Goal: Navigation & Orientation: Find specific page/section

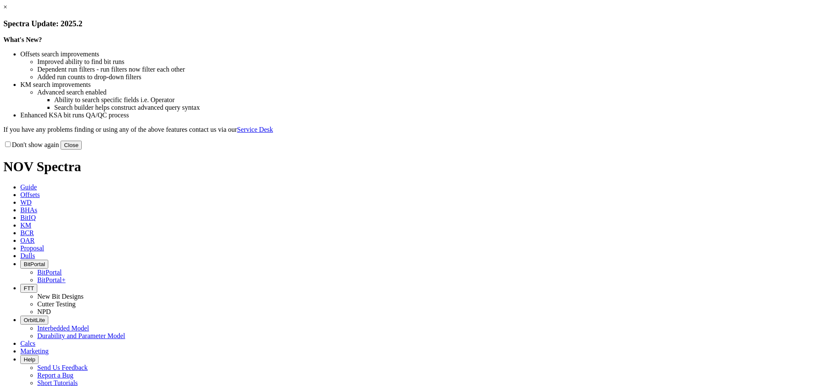
click at [82, 149] on button "Close" at bounding box center [71, 145] width 21 height 9
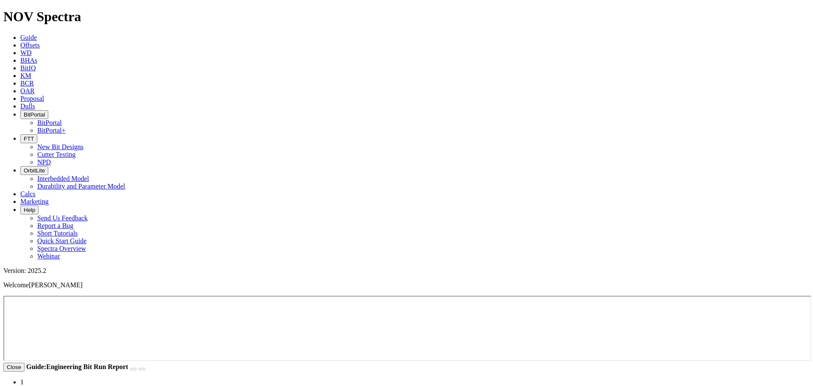
click at [20, 190] on icon at bounding box center [20, 193] width 0 height 7
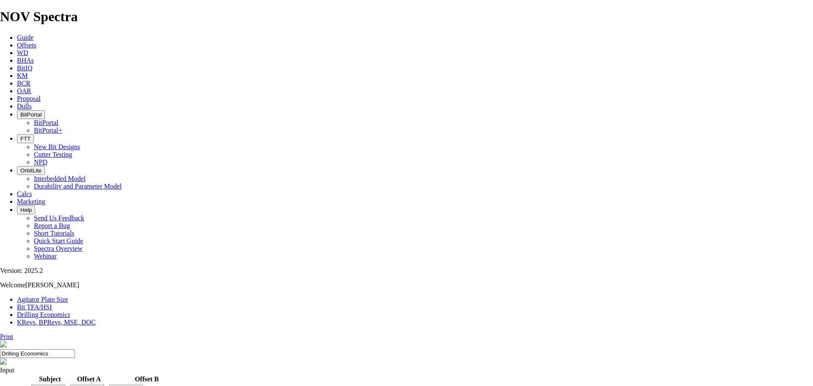
click at [52, 303] on link "Bit TFA/HSI" at bounding box center [34, 306] width 35 height 7
click at [96, 318] on link "KRevs, BPRevs, MSE, DOC" at bounding box center [56, 321] width 79 height 7
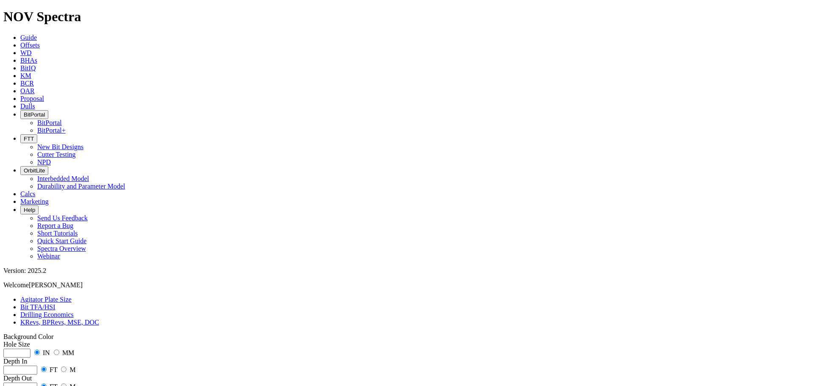
click at [34, 80] on span "BCR" at bounding box center [27, 83] width 14 height 7
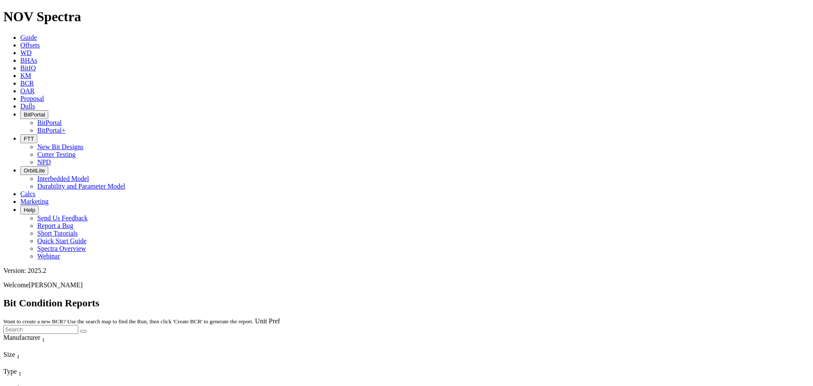
click at [48, 110] on button "BitPortal" at bounding box center [34, 114] width 28 height 9
click at [66, 127] on link "BitPortal+" at bounding box center [51, 130] width 28 height 7
